Goal: Transaction & Acquisition: Subscribe to service/newsletter

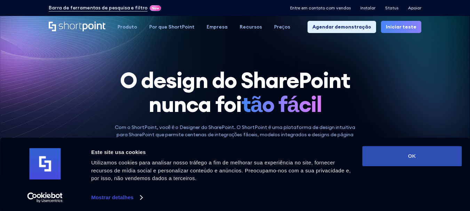
click at [410, 160] on button "OK" at bounding box center [411, 156] width 99 height 20
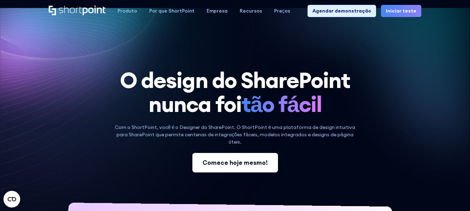
click at [231, 159] on font "Comece hoje mesmo!" at bounding box center [234, 163] width 65 height 8
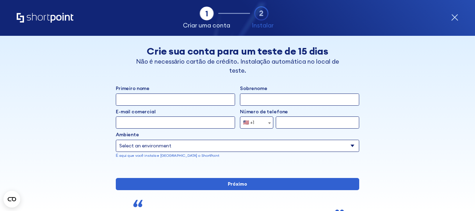
click at [291, 139] on div "Ambiente Select an environment Microsoft 365 SharePoint Online SharePoint 2019 …" at bounding box center [237, 144] width 243 height 27
click at [293, 149] on select "Select an environment Microsoft 365 SharePoint Online SharePoint 2019 (local) S…" at bounding box center [237, 146] width 243 height 12
click at [294, 149] on select "Select an environment Microsoft 365 SharePoint Online SharePoint 2019 (local) S…" at bounding box center [237, 146] width 243 height 12
click at [450, 18] on div "Guia 1 Guia 2 Guia 2 O ShortPoint facilita a configuração e orquestração de int…" at bounding box center [238, 18] width 442 height 36
click at [455, 18] on icon "forma" at bounding box center [454, 17] width 7 height 7
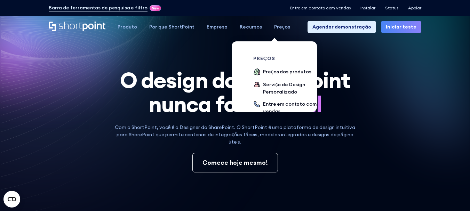
click at [275, 27] on font "Preços" at bounding box center [282, 27] width 16 height 6
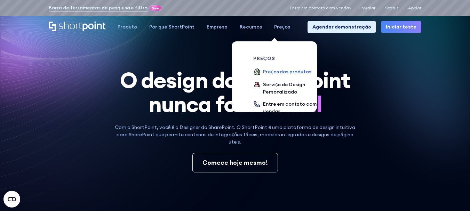
click at [286, 71] on font "Preços dos produtos" at bounding box center [287, 72] width 48 height 6
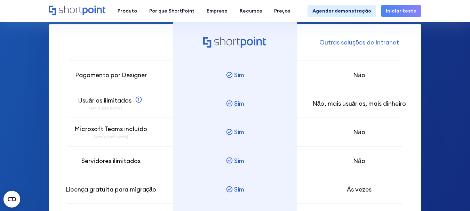
scroll to position [436, 0]
